Goal: Transaction & Acquisition: Book appointment/travel/reservation

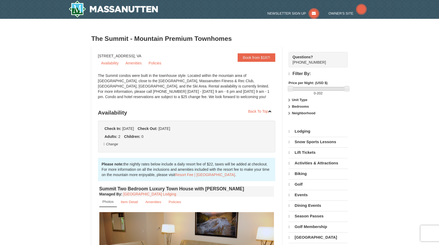
select select "10"
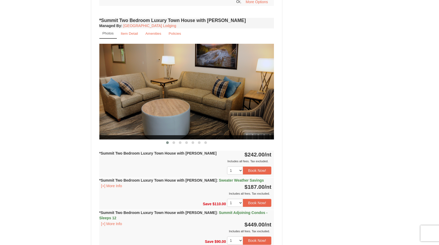
scroll to position [371, 0]
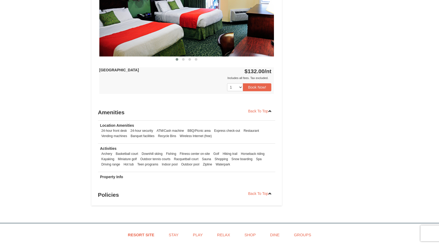
scroll to position [451, 0]
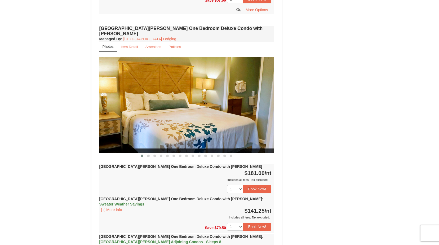
scroll to position [424, 0]
